Goal: Information Seeking & Learning: Find specific page/section

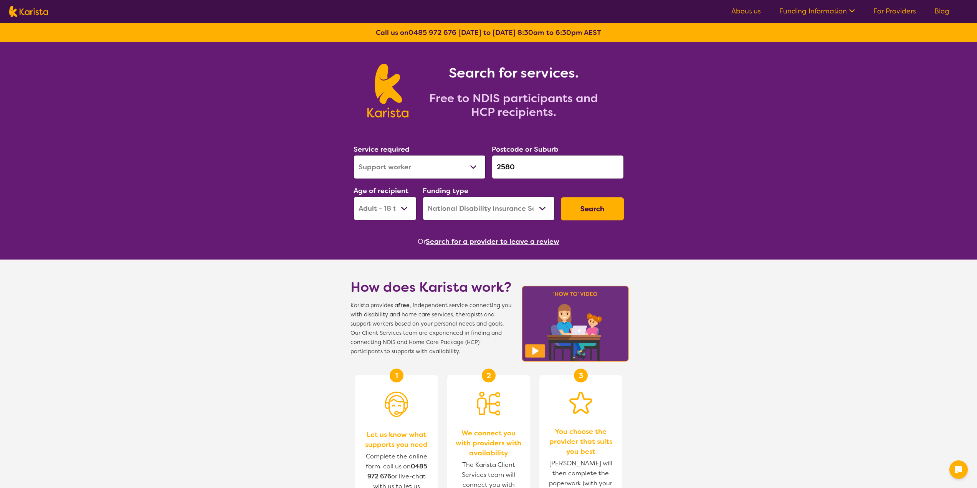
select select "Support worker"
select select "AD"
select select "NDIS"
drag, startPoint x: 0, startPoint y: 0, endPoint x: 485, endPoint y: 163, distance: 511.6
click at [485, 163] on div "Service required Allied Health Assistant Assessment ([MEDICAL_DATA] or [MEDICAL…" at bounding box center [489, 182] width 276 height 83
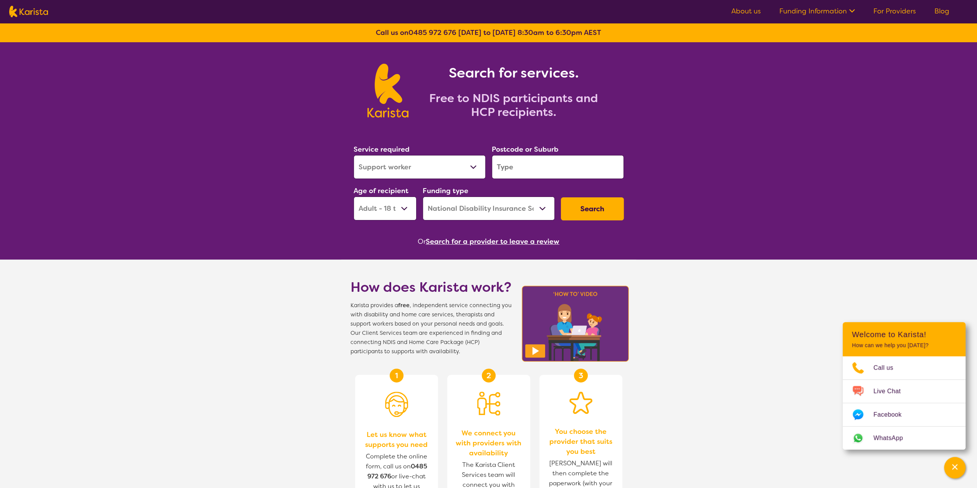
paste input "4207"
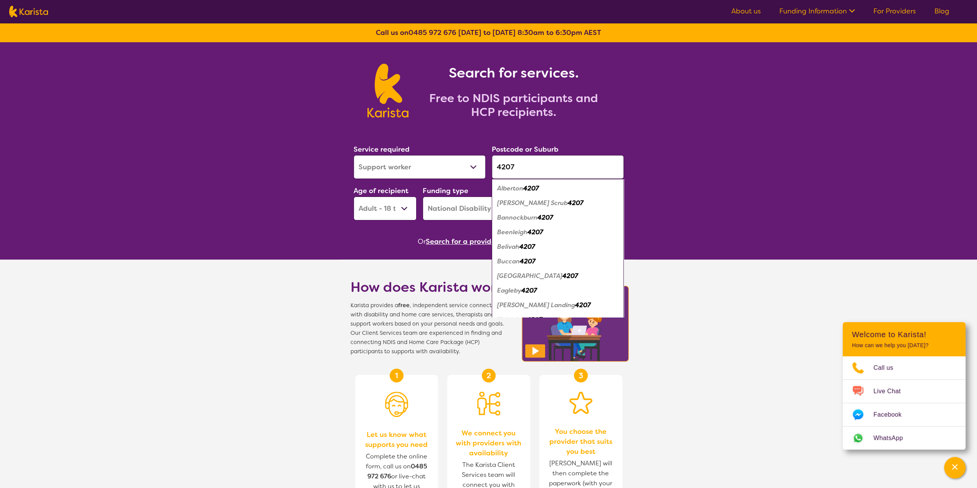
type input "4207"
click at [451, 164] on select "Allied Health Assistant Assessment ([MEDICAL_DATA] or [MEDICAL_DATA]) Behaviour…" at bounding box center [420, 167] width 132 height 24
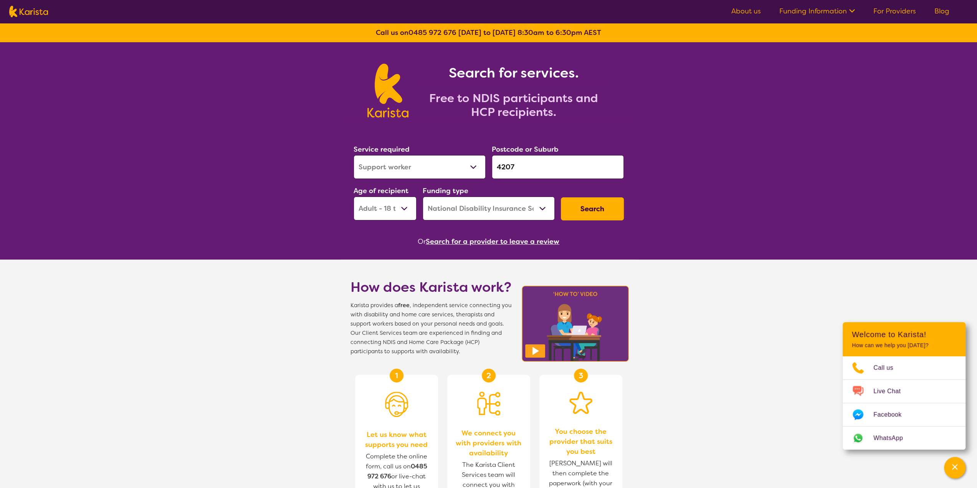
select select "[MEDICAL_DATA]"
click at [354, 155] on select "Allied Health Assistant Assessment ([MEDICAL_DATA] or [MEDICAL_DATA]) Behaviour…" at bounding box center [420, 167] width 132 height 24
click at [591, 202] on button "Search" at bounding box center [592, 208] width 63 height 23
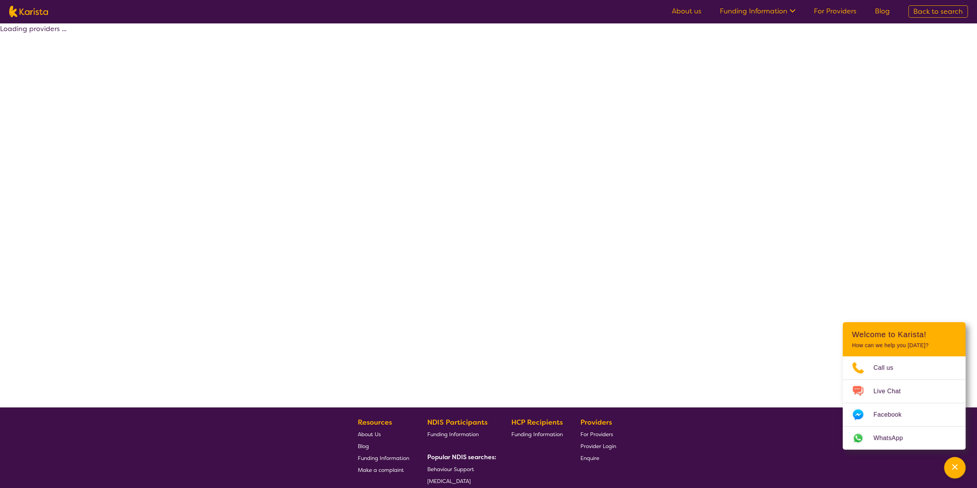
select select "by_score"
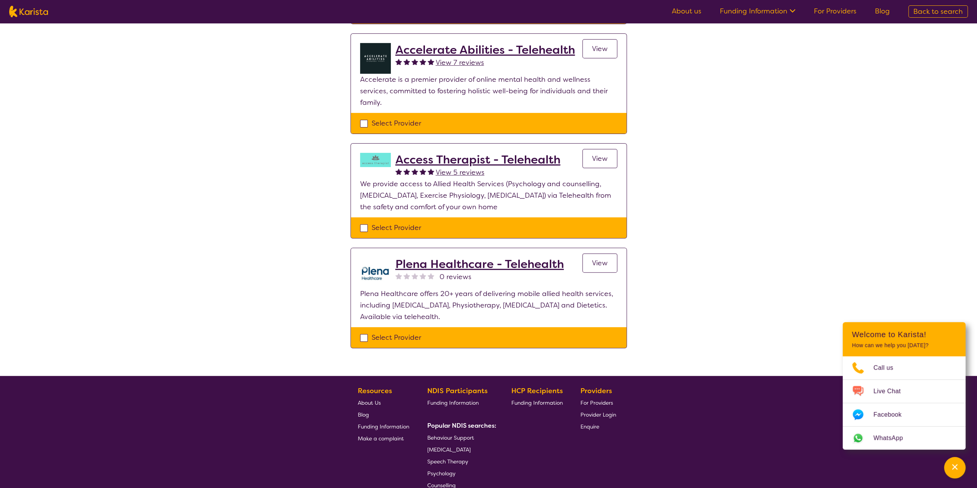
scroll to position [38, 0]
